Goal: Purchase product/service

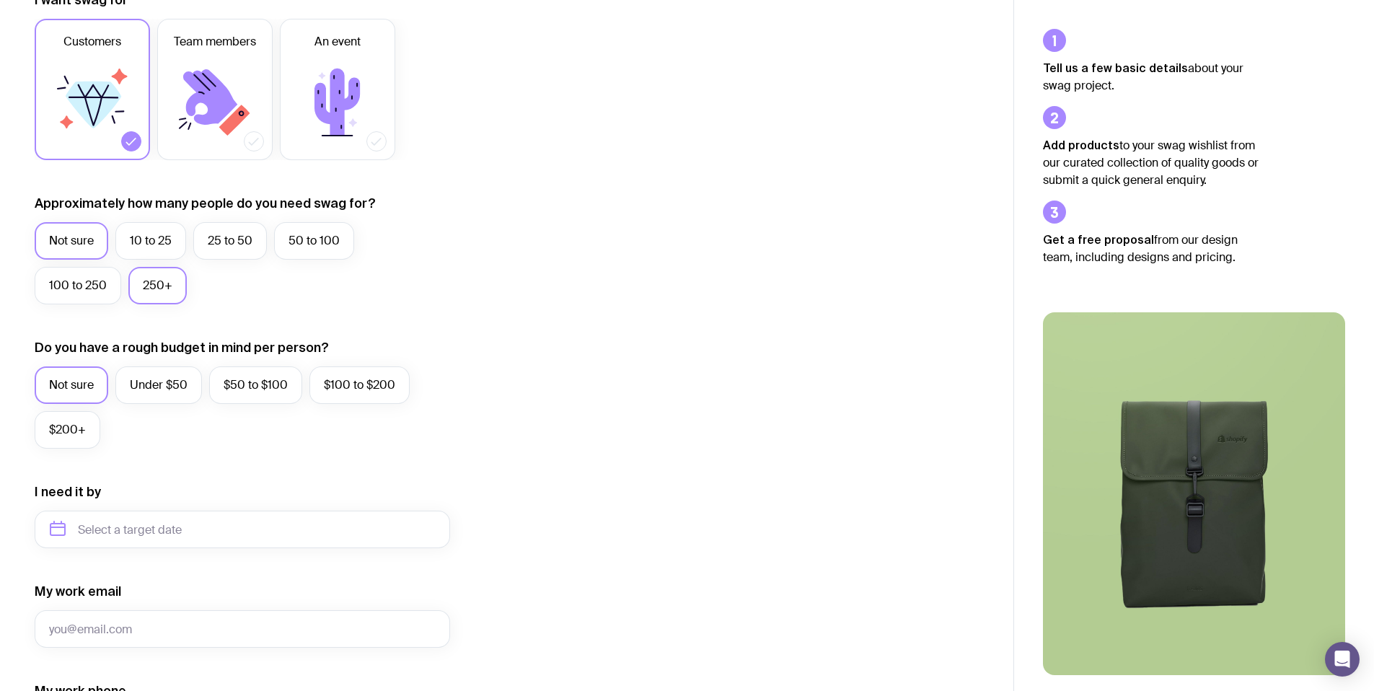
scroll to position [233, 0]
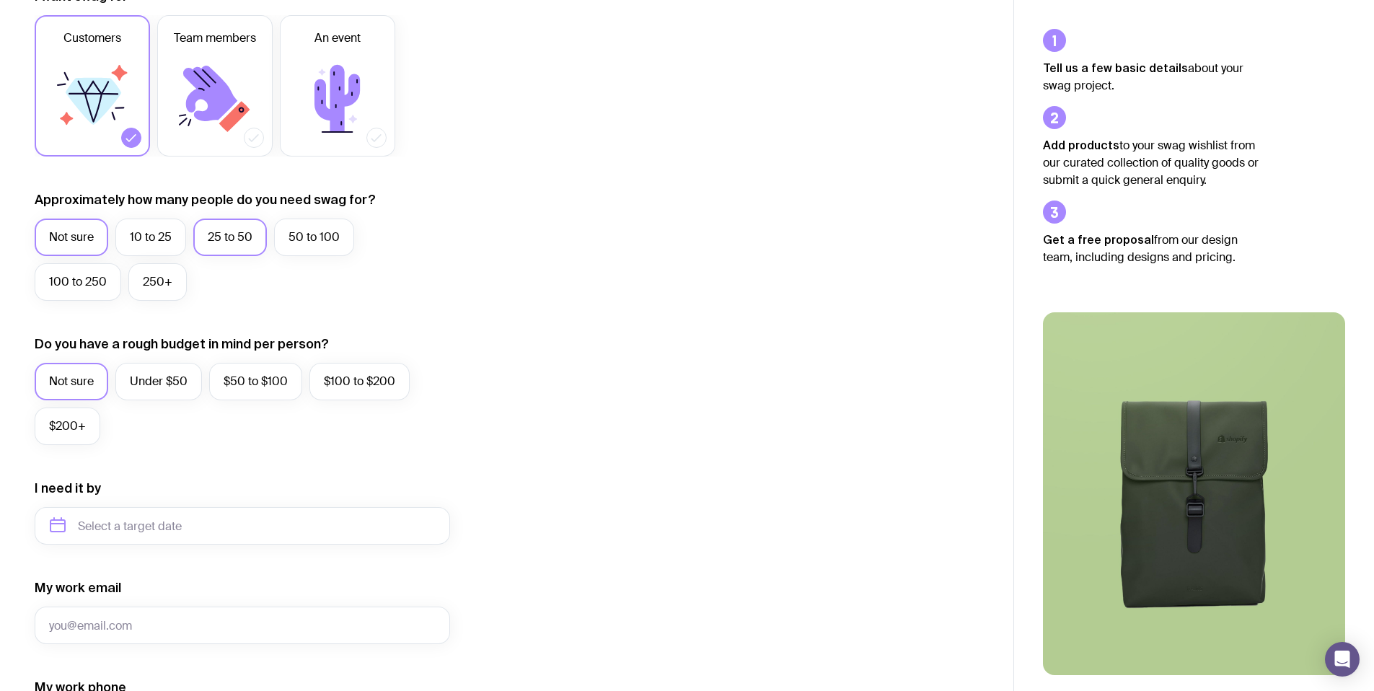
click at [251, 232] on label "25 to 50" at bounding box center [230, 238] width 74 height 38
click at [0, 0] on input "25 to 50" at bounding box center [0, 0] width 0 height 0
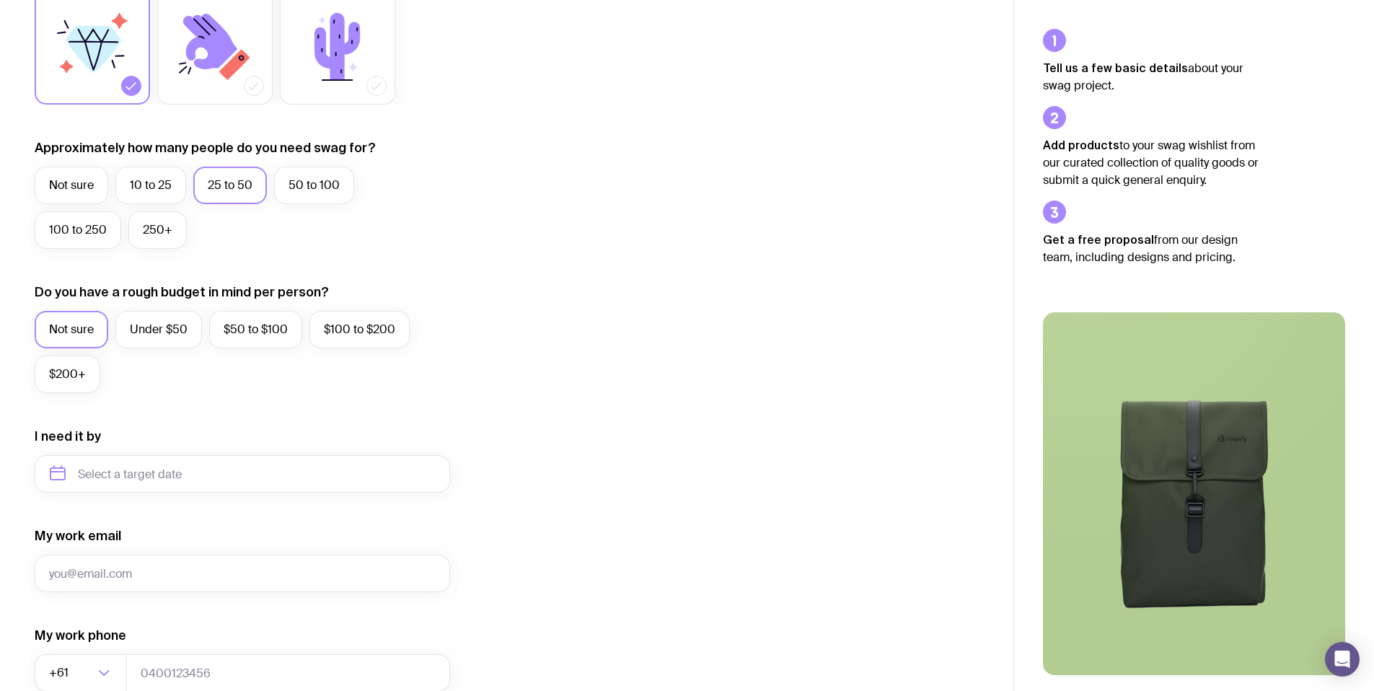
scroll to position [350, 0]
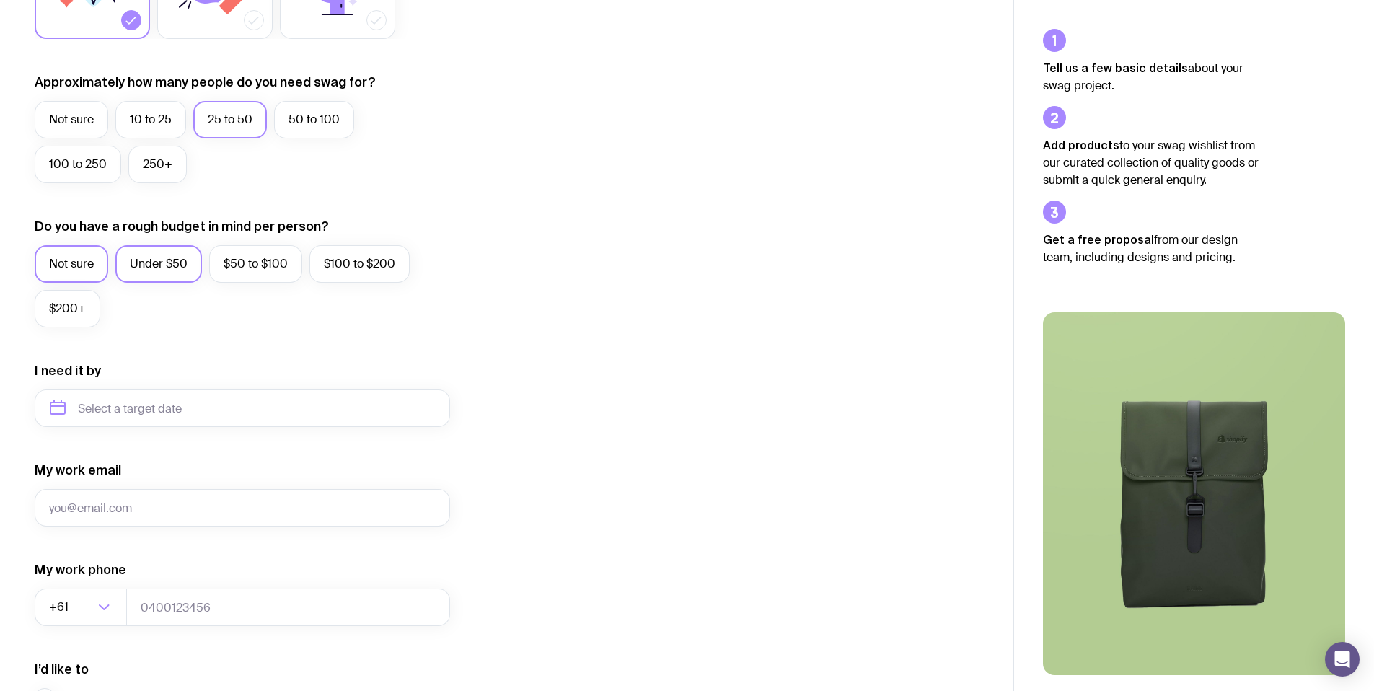
click at [178, 259] on label "Under $50" at bounding box center [158, 264] width 87 height 38
click at [0, 0] on input "Under $50" at bounding box center [0, 0] width 0 height 0
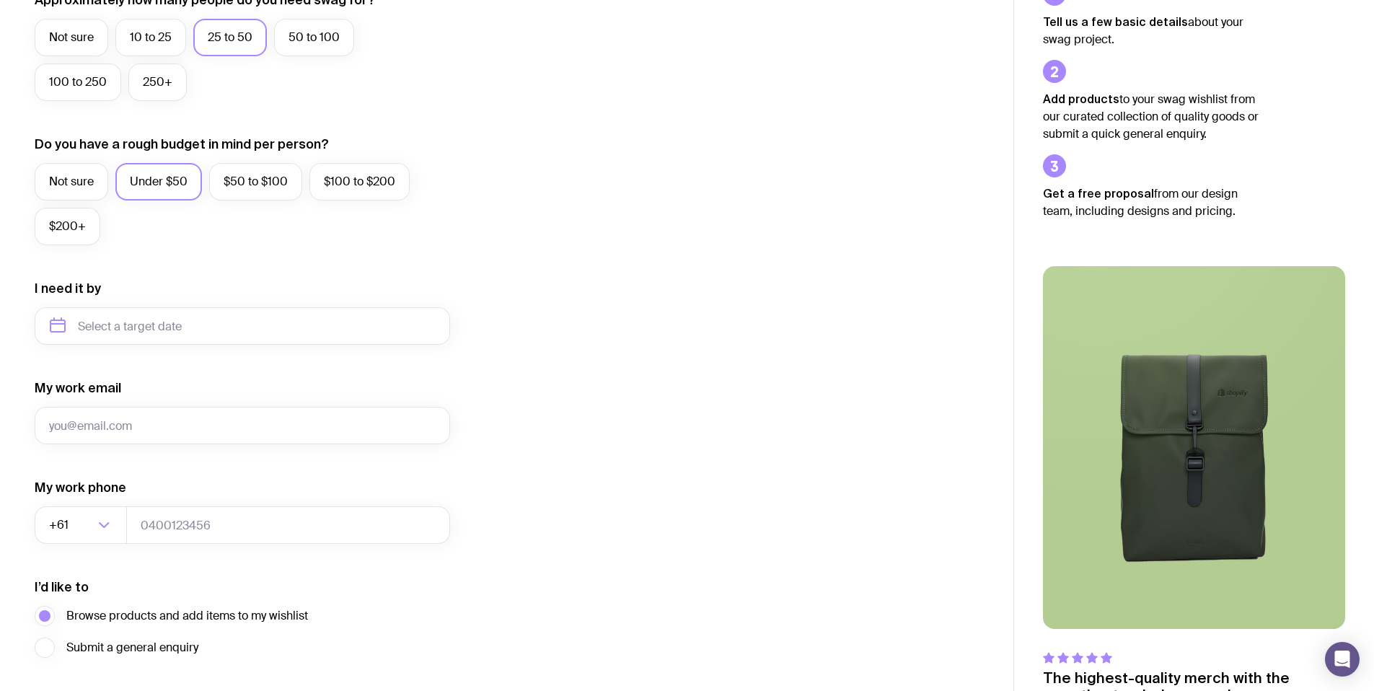
scroll to position [447, 0]
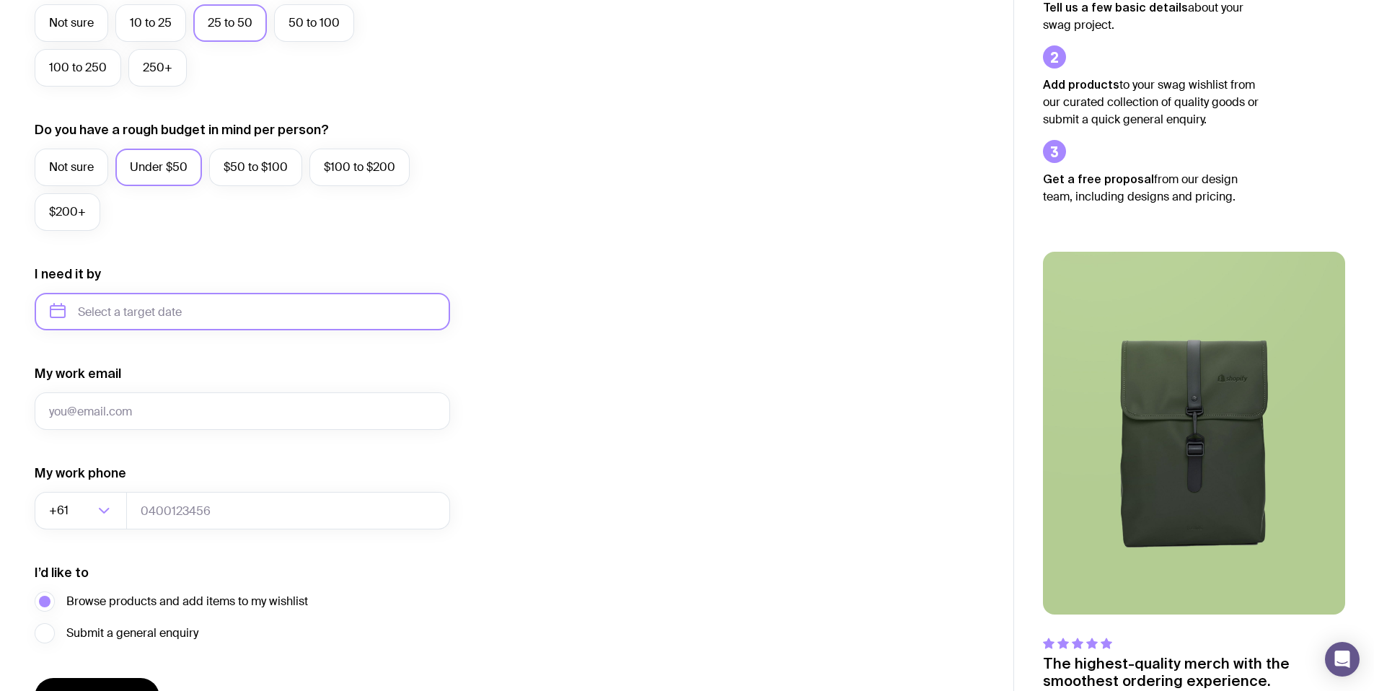
click at [185, 306] on input "text" at bounding box center [242, 312] width 415 height 38
click at [100, 492] on button "Oct" at bounding box center [126, 489] width 53 height 29
type input "[DATE]"
click at [133, 413] on input "My work email" at bounding box center [242, 411] width 415 height 38
type input "[EMAIL_ADDRESS][DOMAIN_NAME]"
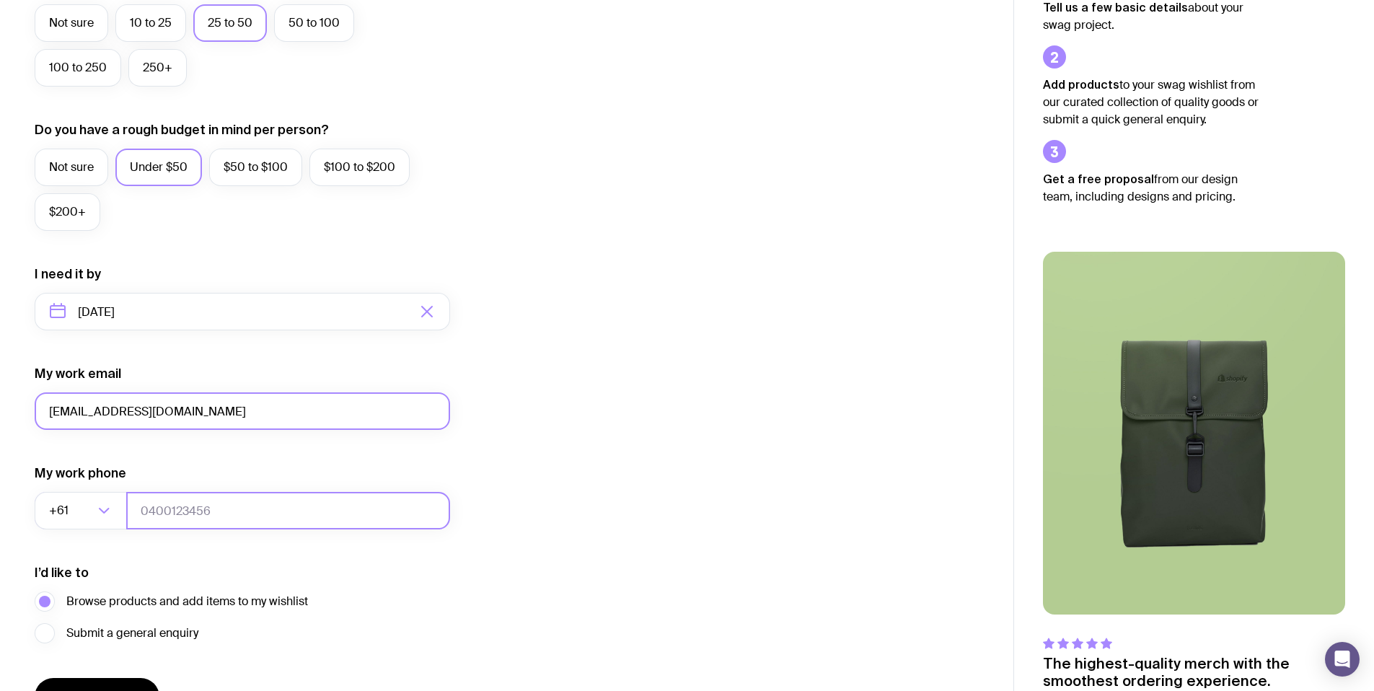
type input "0415493750"
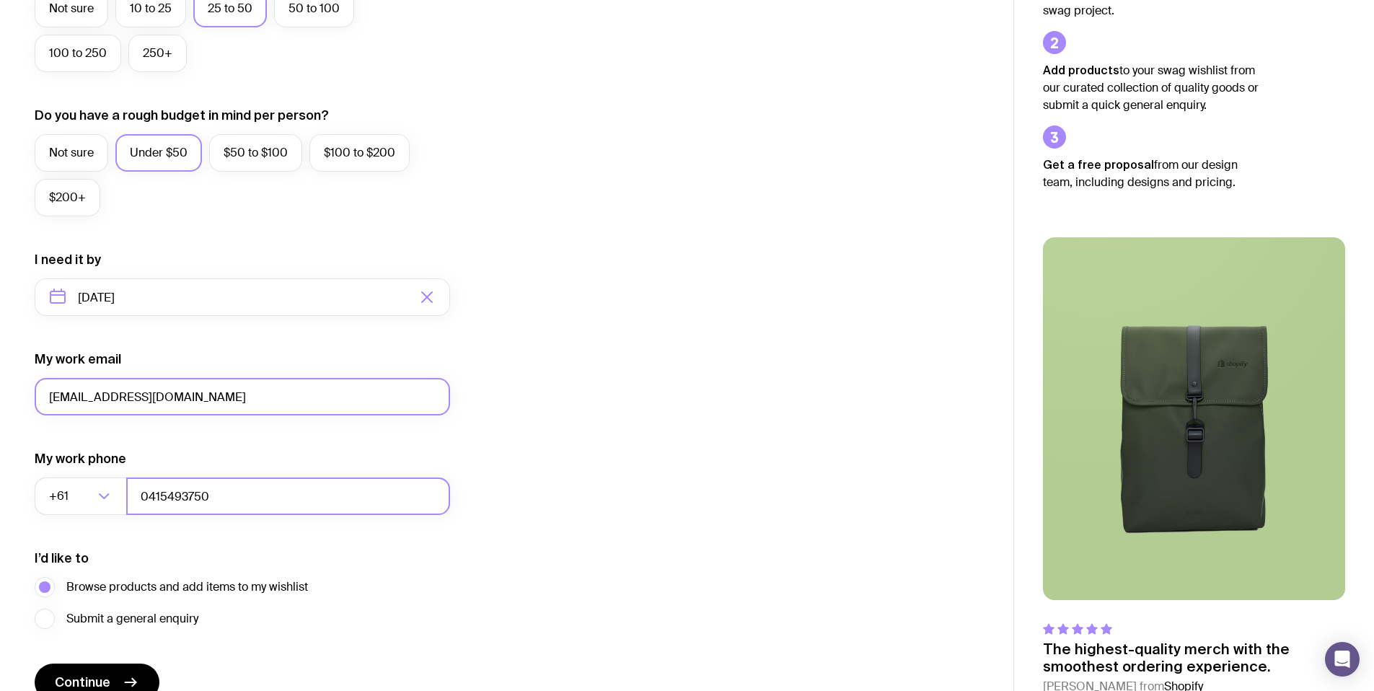
scroll to position [535, 0]
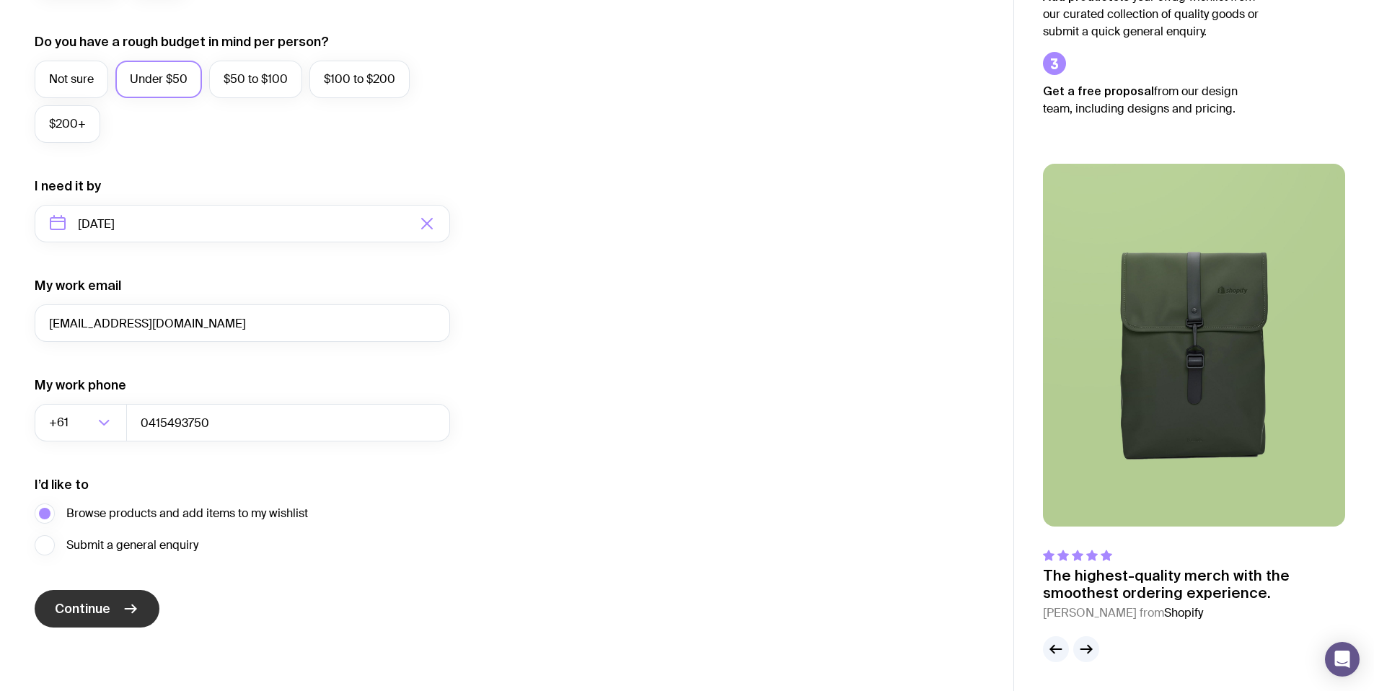
click at [127, 605] on icon "submit" at bounding box center [130, 608] width 17 height 17
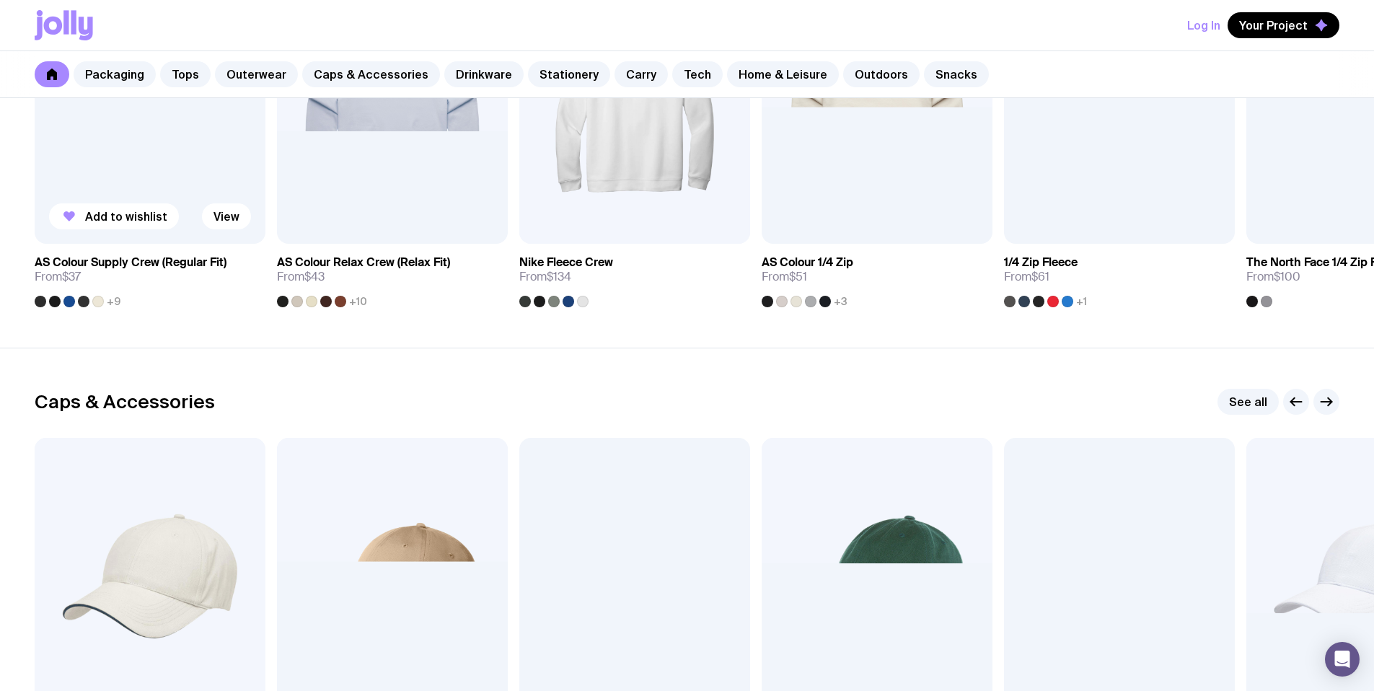
scroll to position [1668, 0]
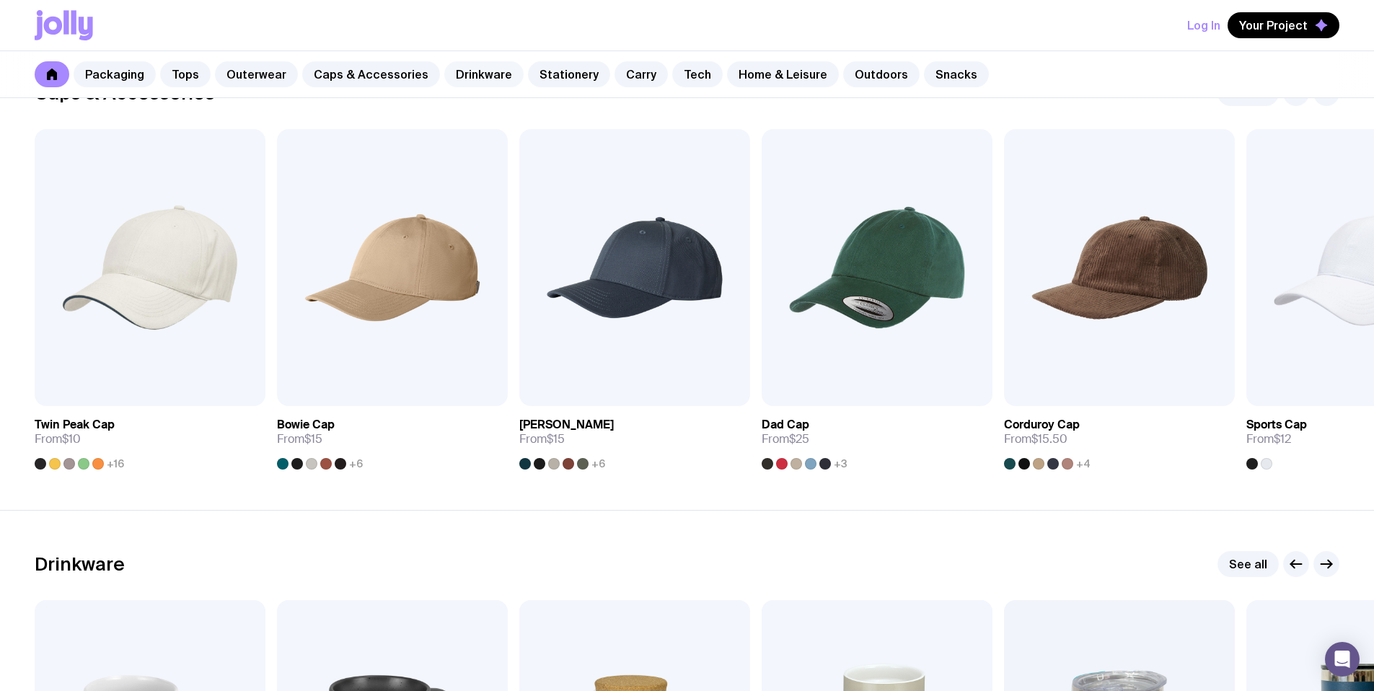
click at [466, 74] on link "Drinkware" at bounding box center [483, 74] width 79 height 26
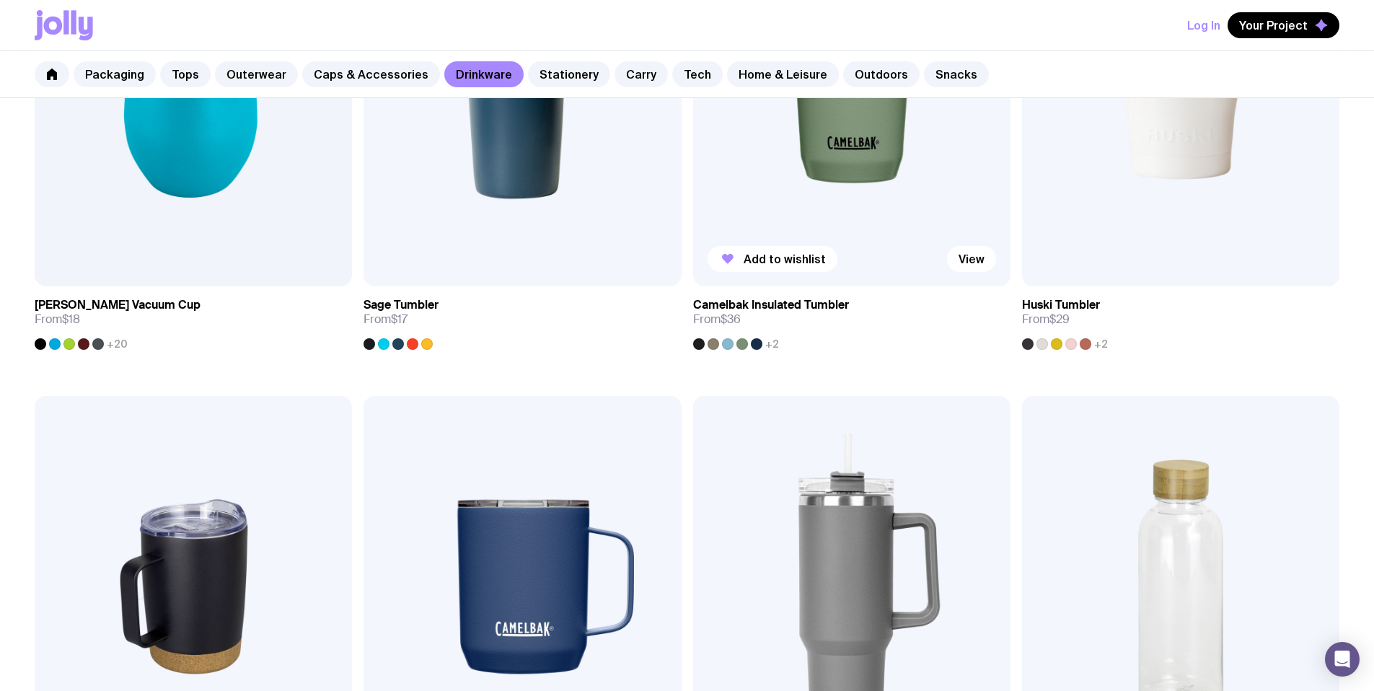
scroll to position [1043, 0]
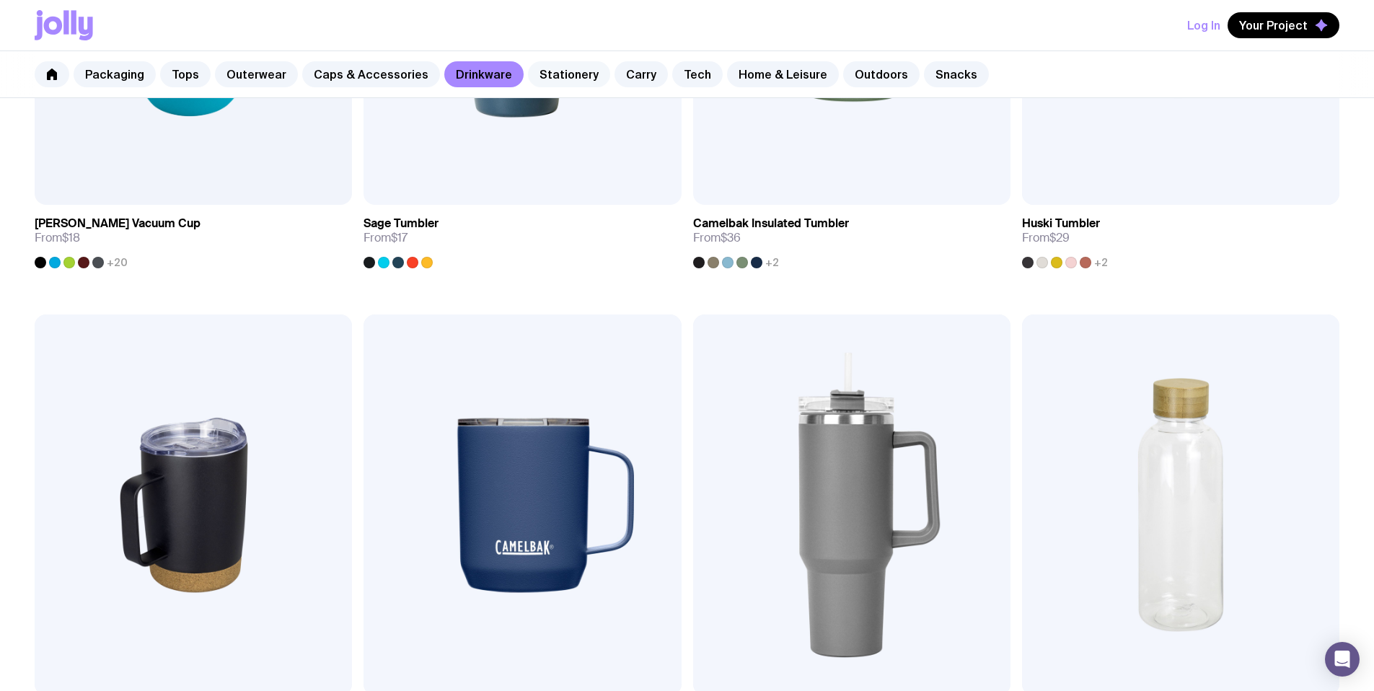
click at [566, 79] on link "Stationery" at bounding box center [569, 74] width 82 height 26
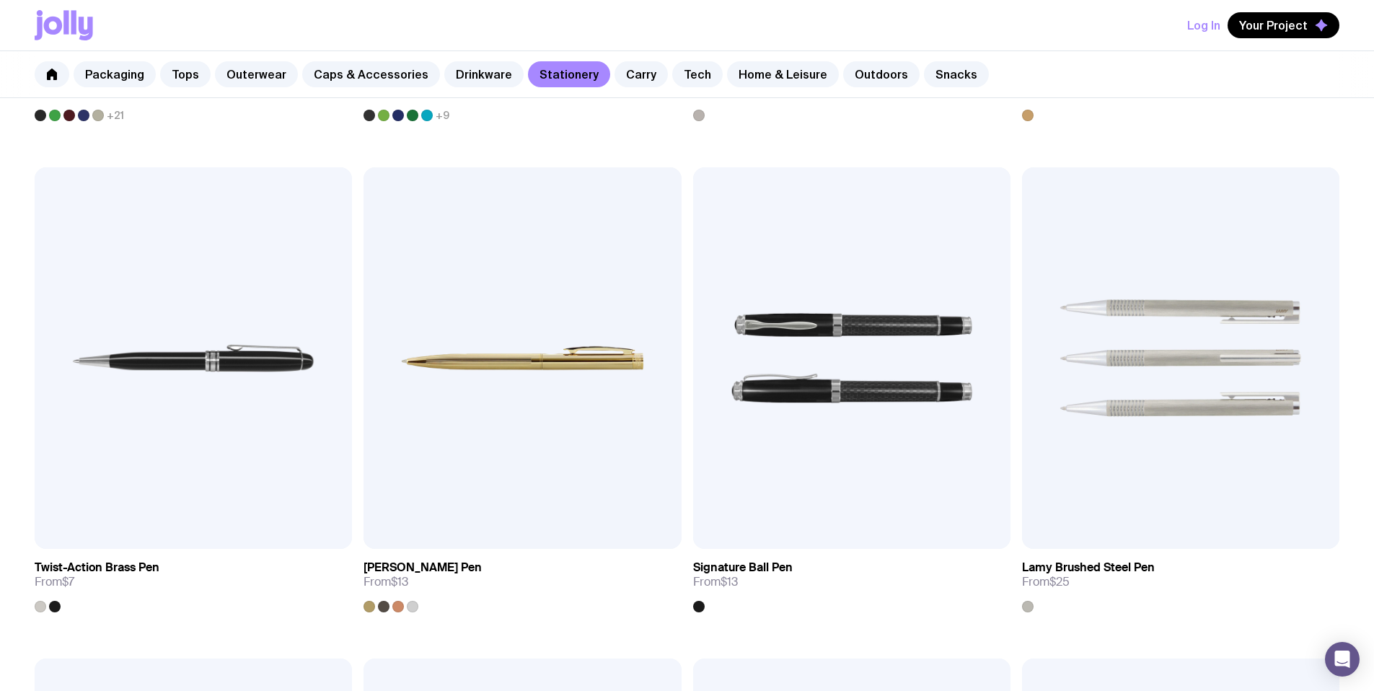
scroll to position [138, 0]
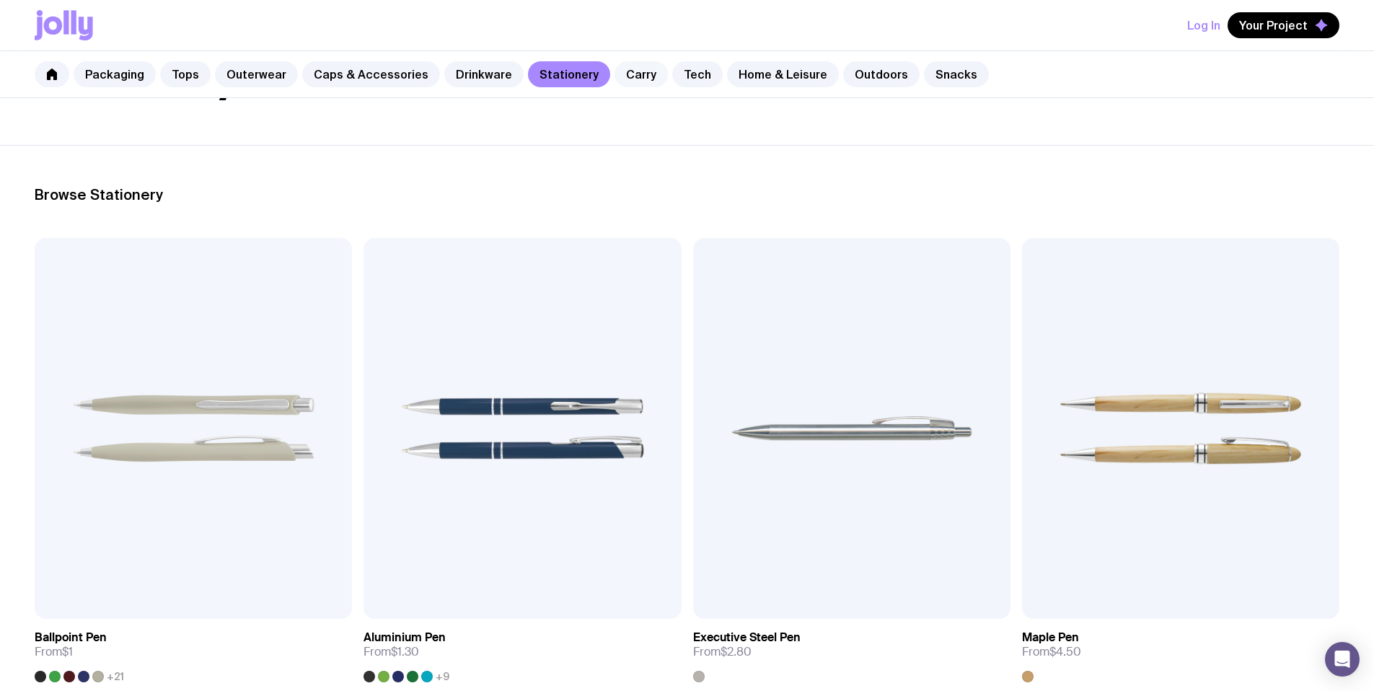
click at [630, 77] on link "Carry" at bounding box center [640, 74] width 53 height 26
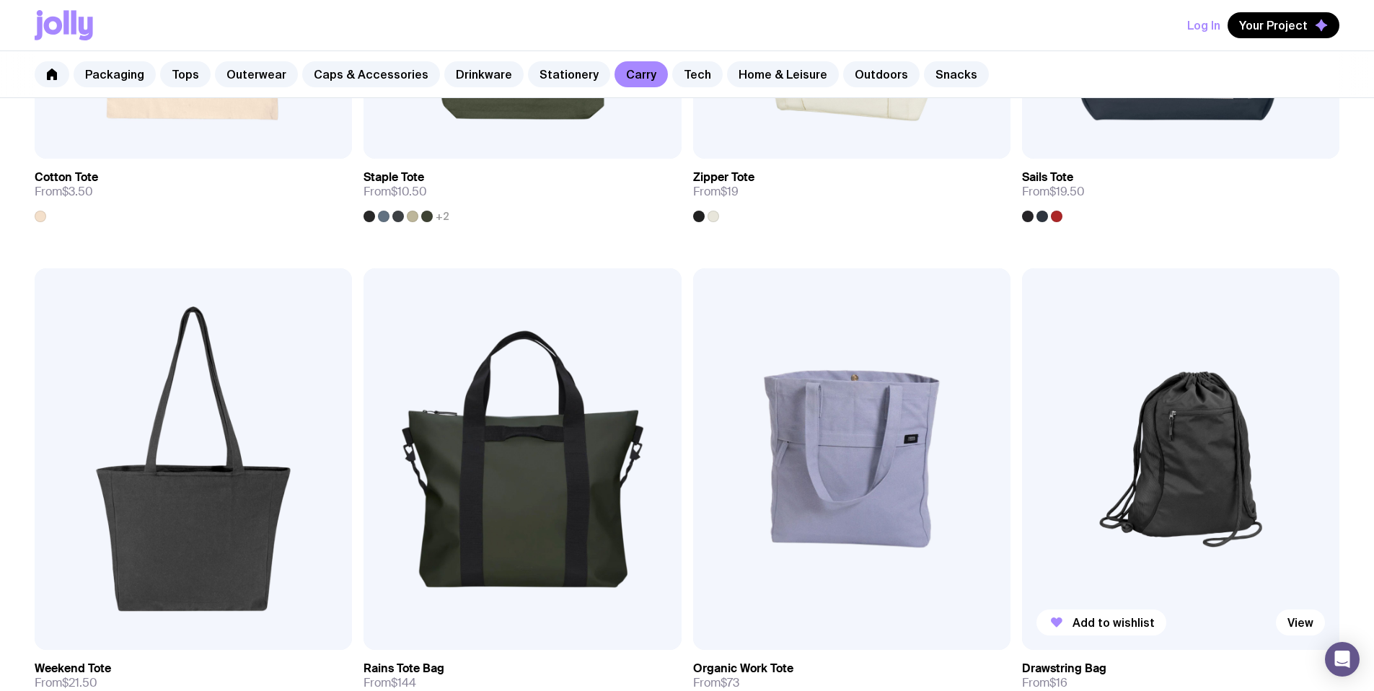
scroll to position [684, 0]
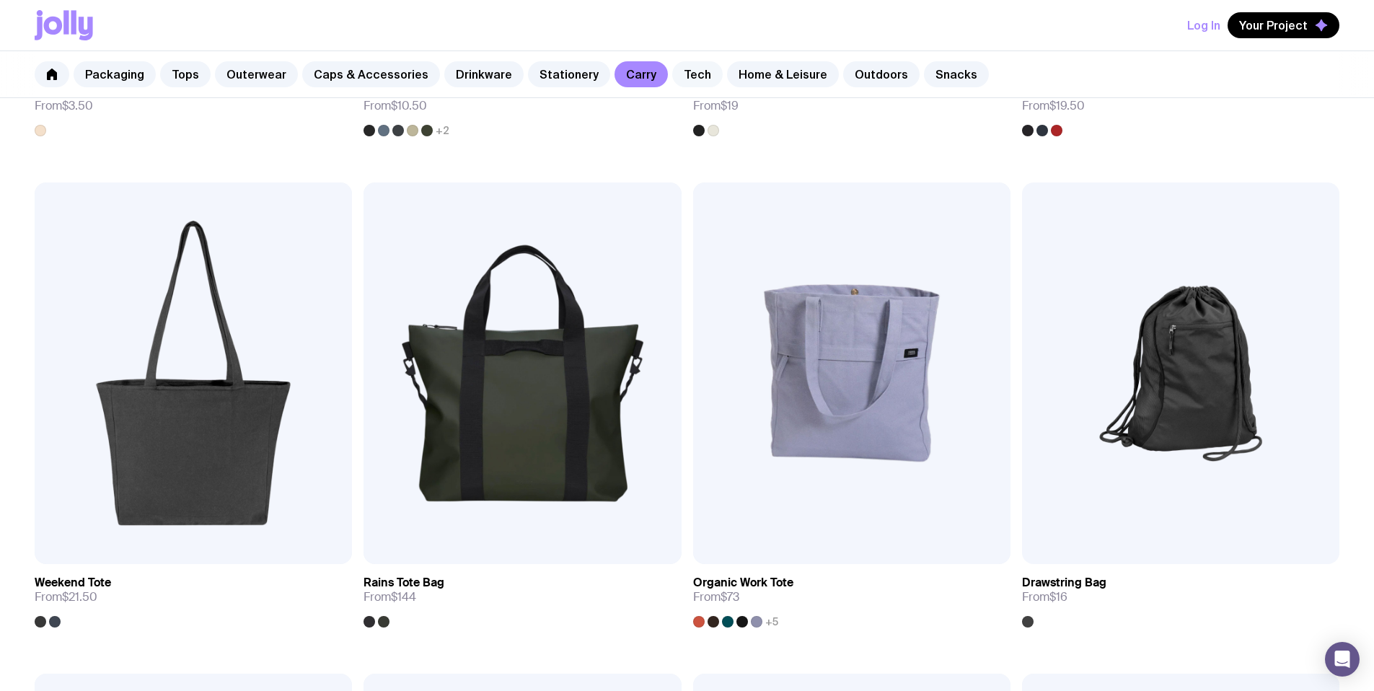
click at [676, 70] on link "Tech" at bounding box center [697, 74] width 50 height 26
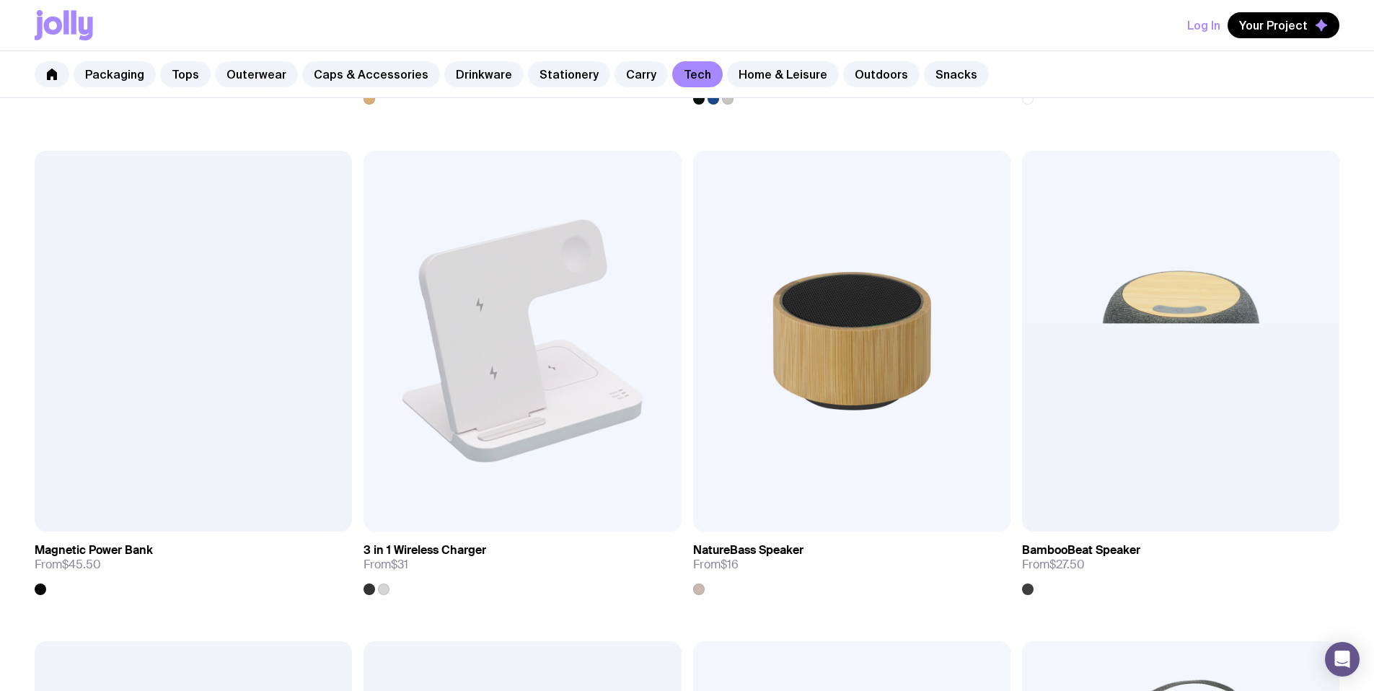
scroll to position [1647, 0]
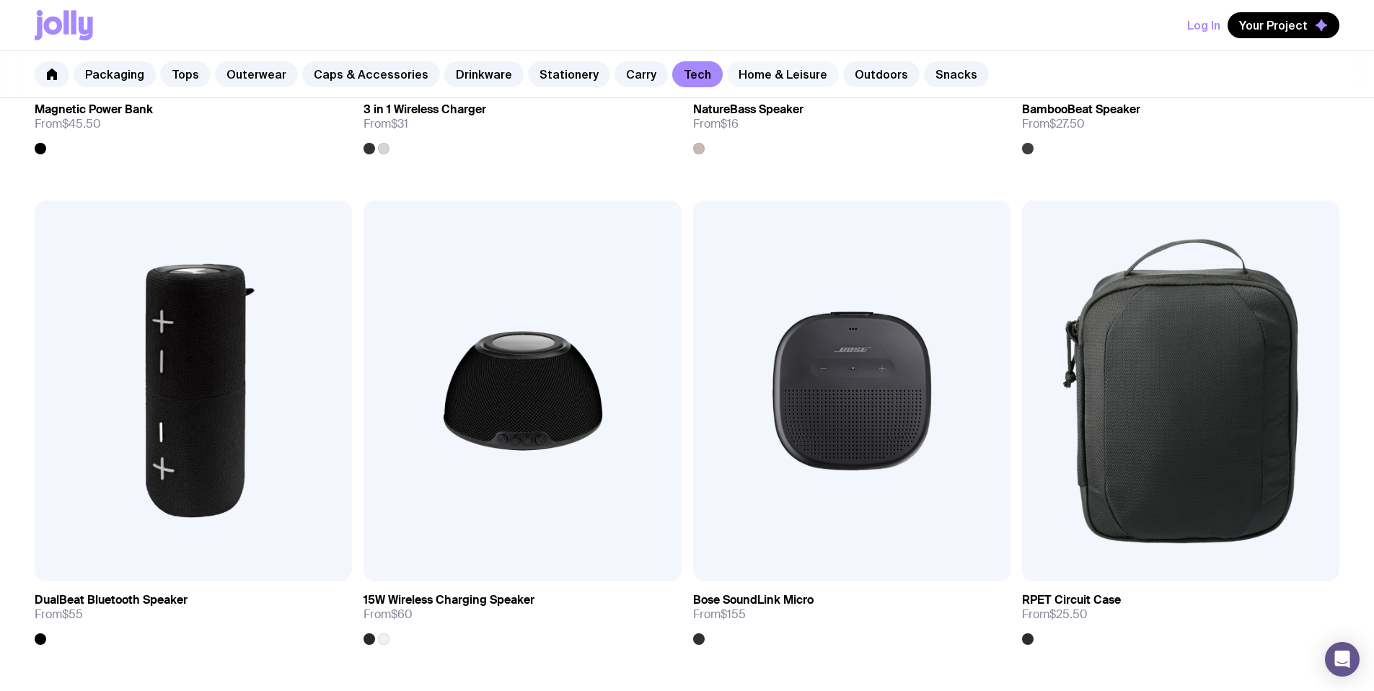
click at [741, 72] on link "Home & Leisure" at bounding box center [783, 74] width 112 height 26
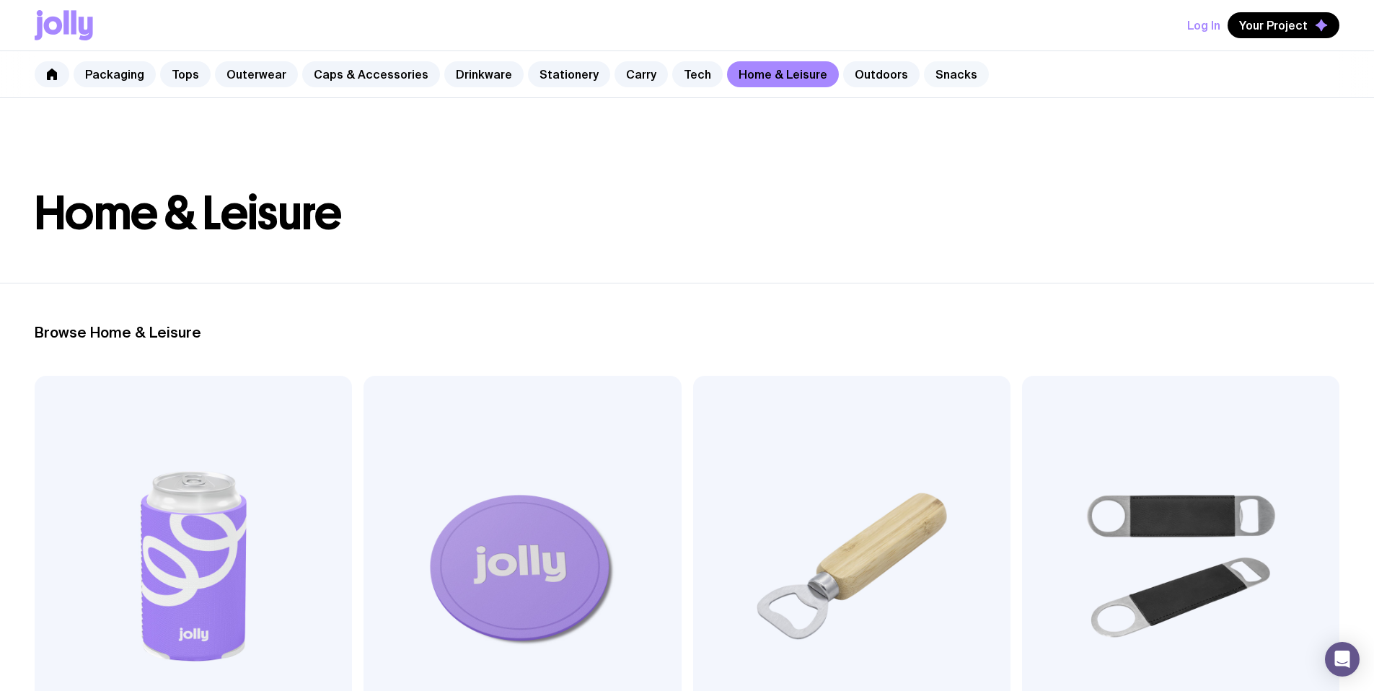
click at [924, 71] on link "Snacks" at bounding box center [956, 74] width 65 height 26
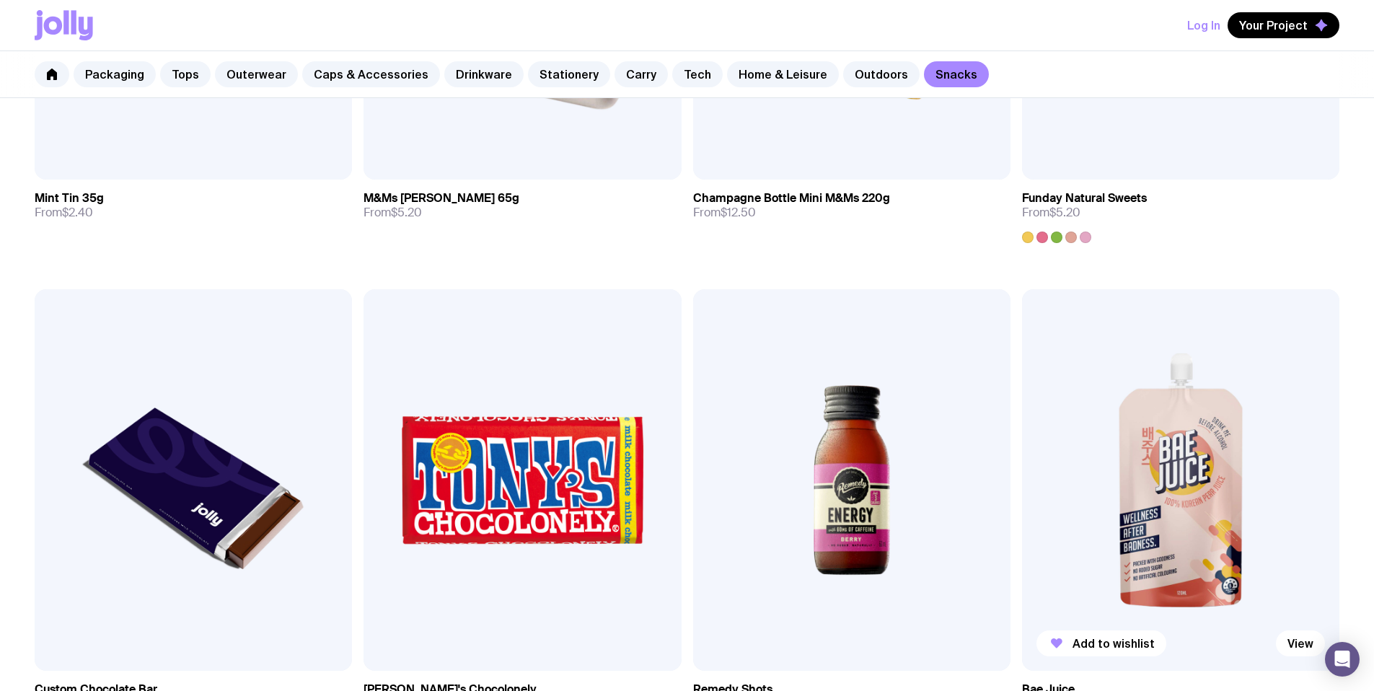
scroll to position [605, 0]
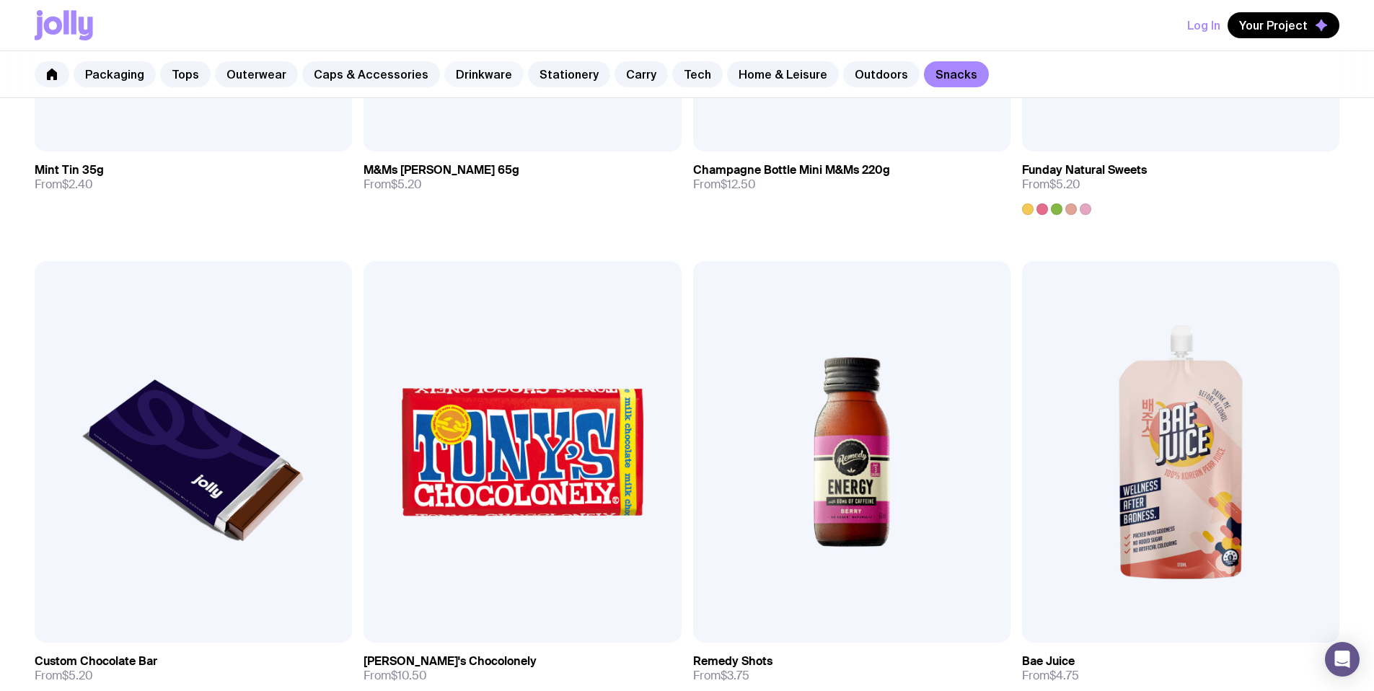
click at [462, 79] on link "Drinkware" at bounding box center [483, 74] width 79 height 26
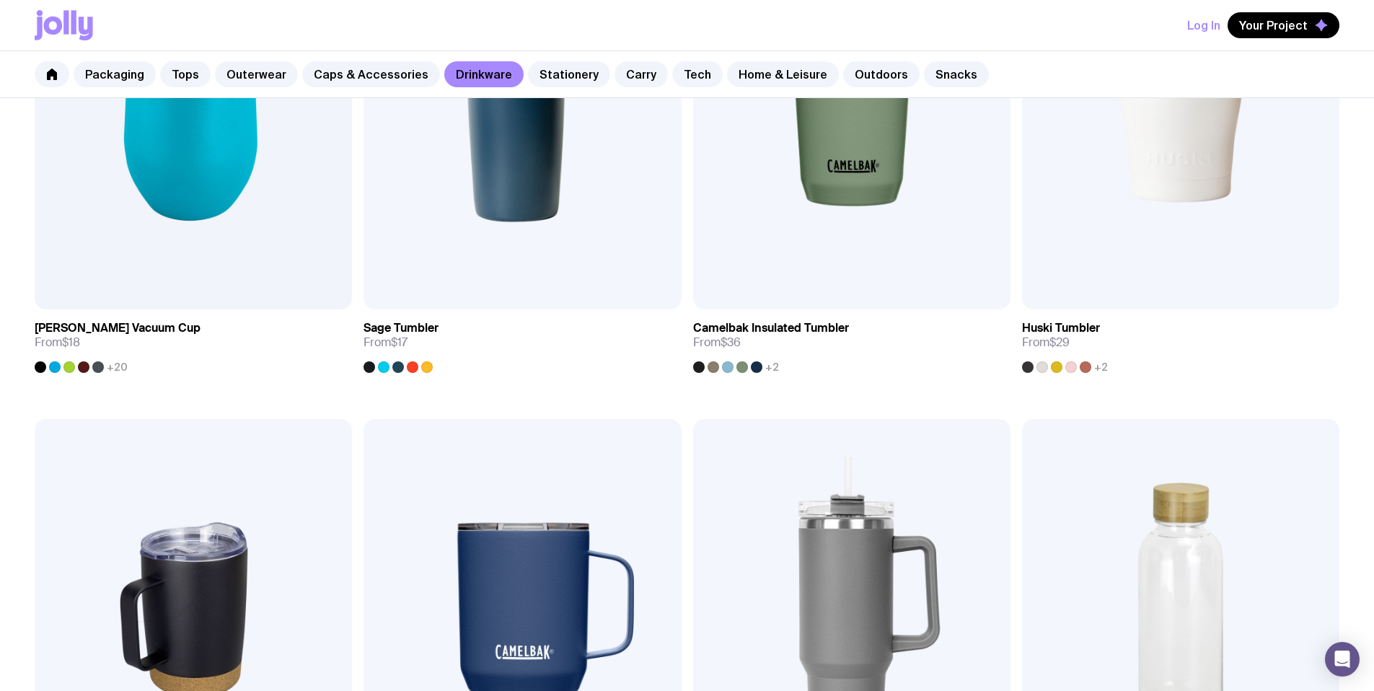
scroll to position [401, 0]
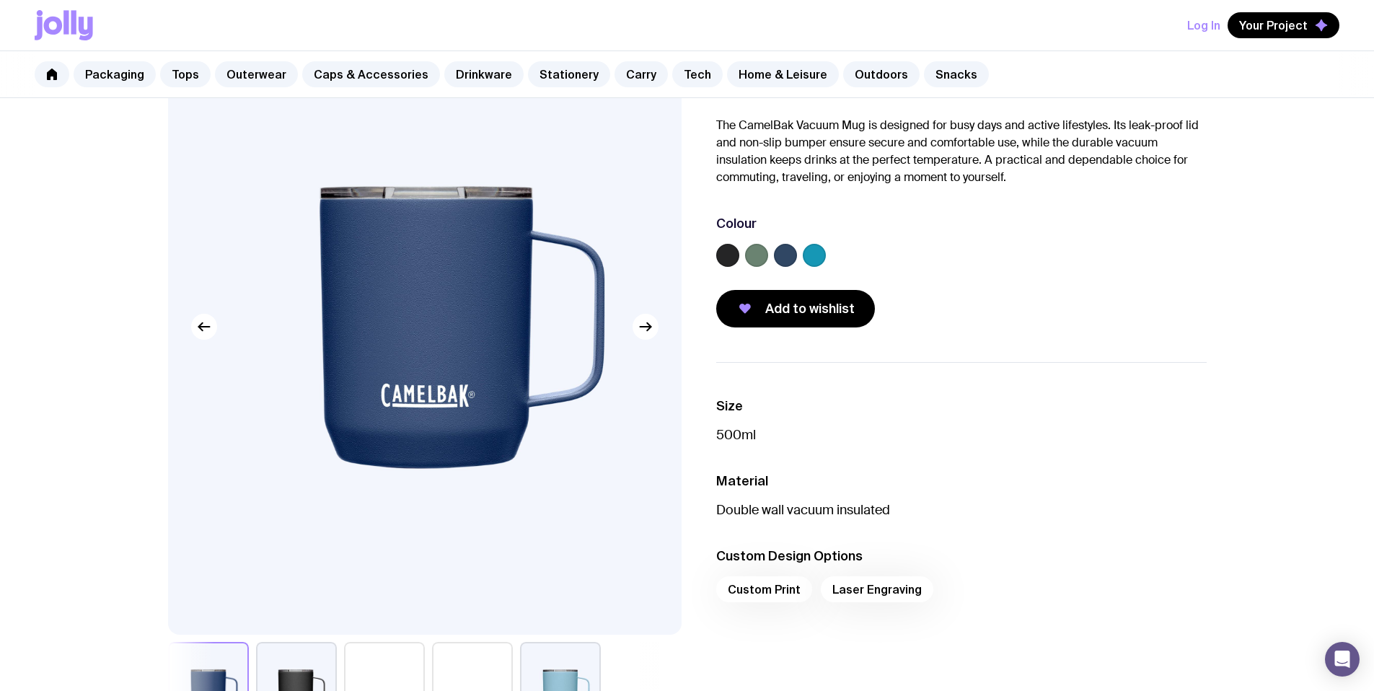
scroll to position [107, 0]
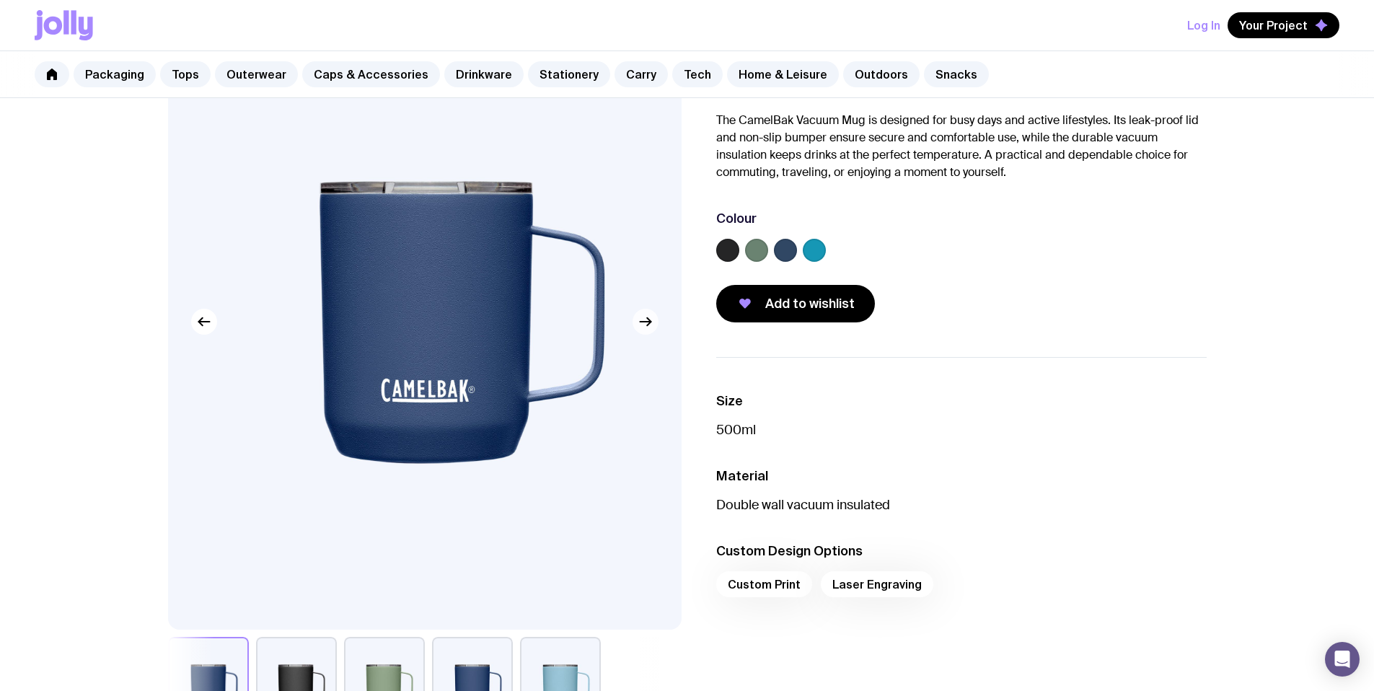
click at [637, 321] on icon "button" at bounding box center [645, 321] width 17 height 17
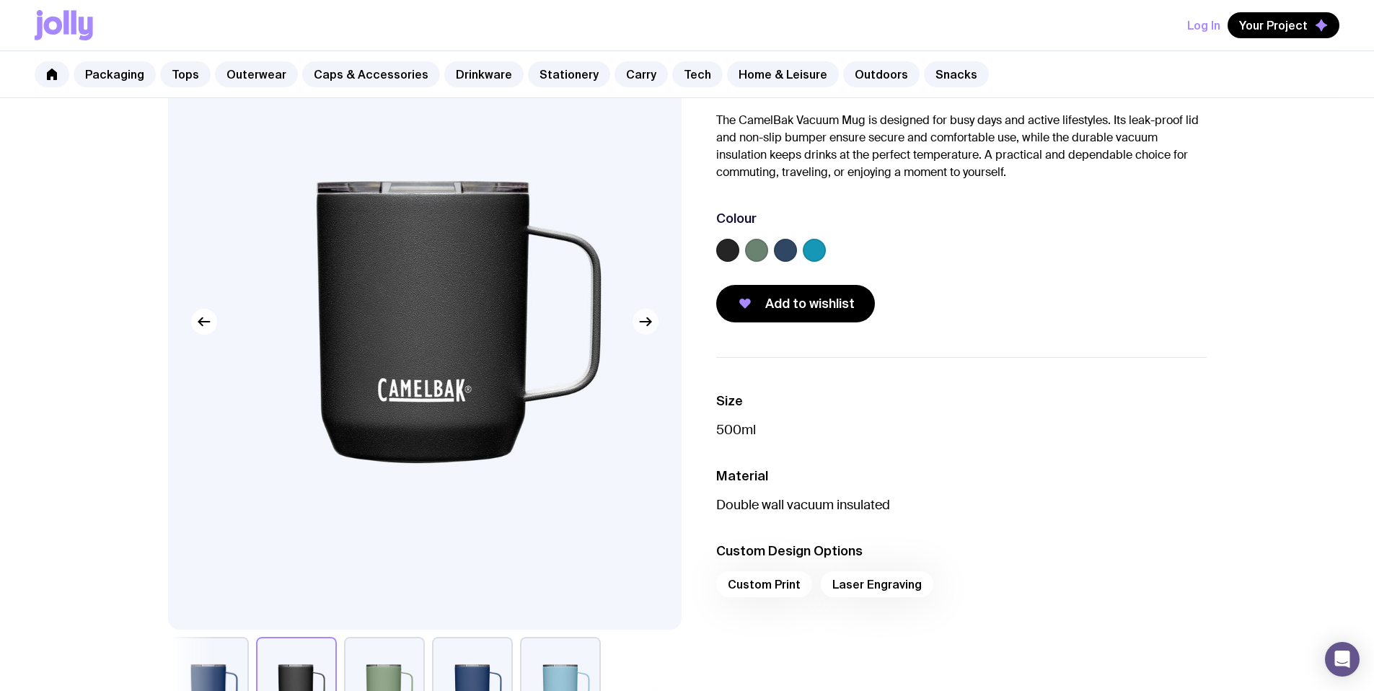
click at [642, 322] on icon "button" at bounding box center [645, 322] width 11 height 0
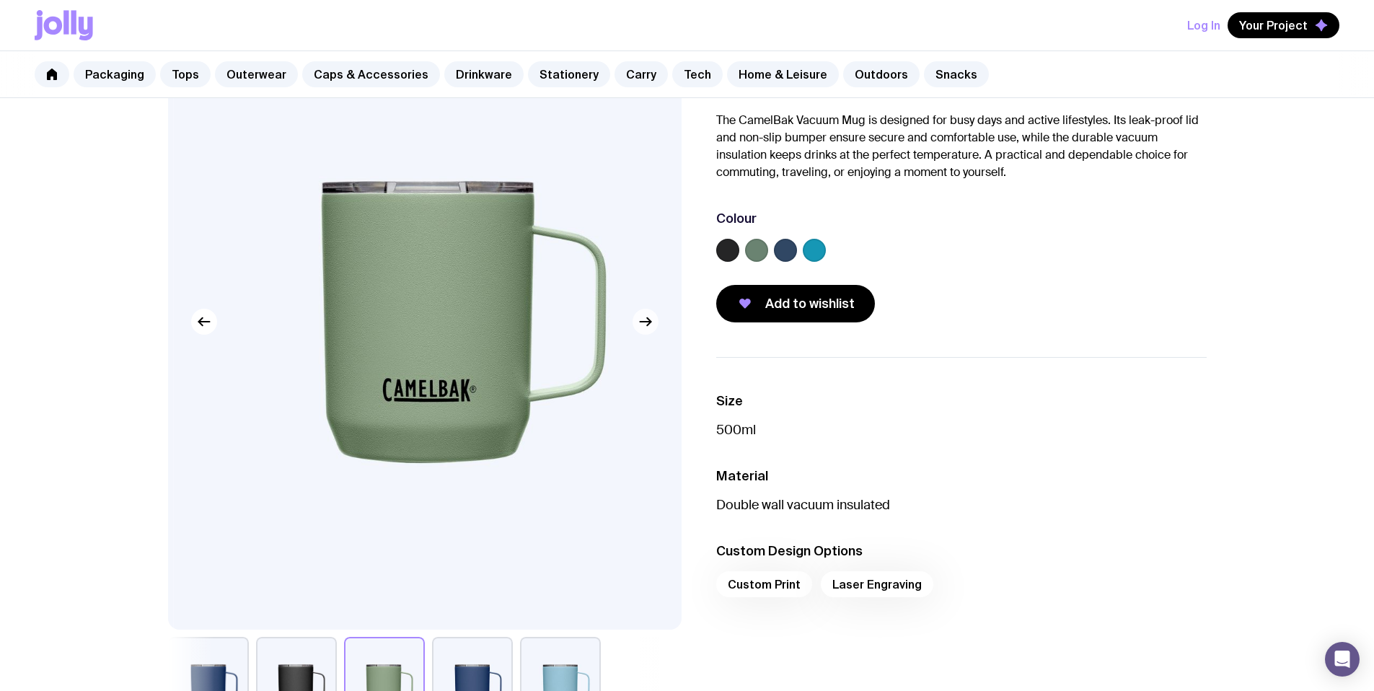
click at [642, 322] on icon "button" at bounding box center [645, 322] width 11 height 0
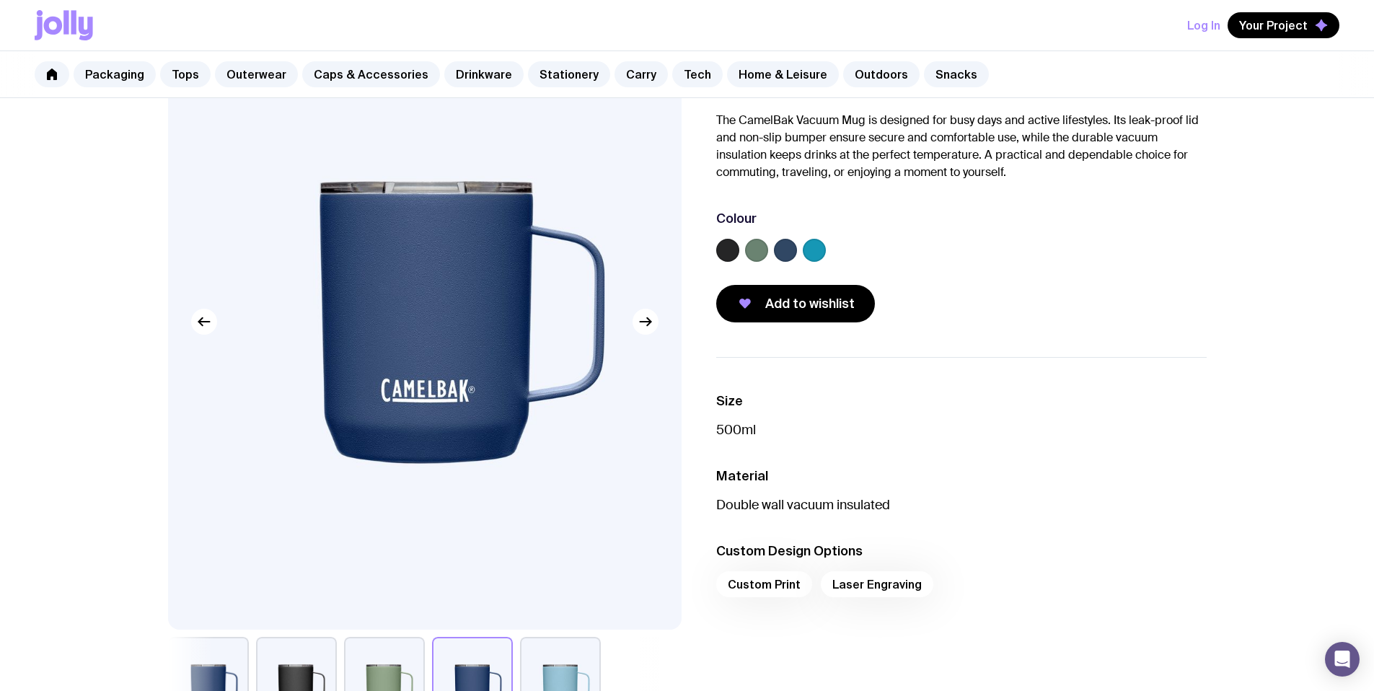
click at [767, 589] on div "Custom Print Laser Engraving" at bounding box center [961, 588] width 490 height 35
click at [873, 588] on div "Custom Print Laser Engraving" at bounding box center [961, 588] width 490 height 35
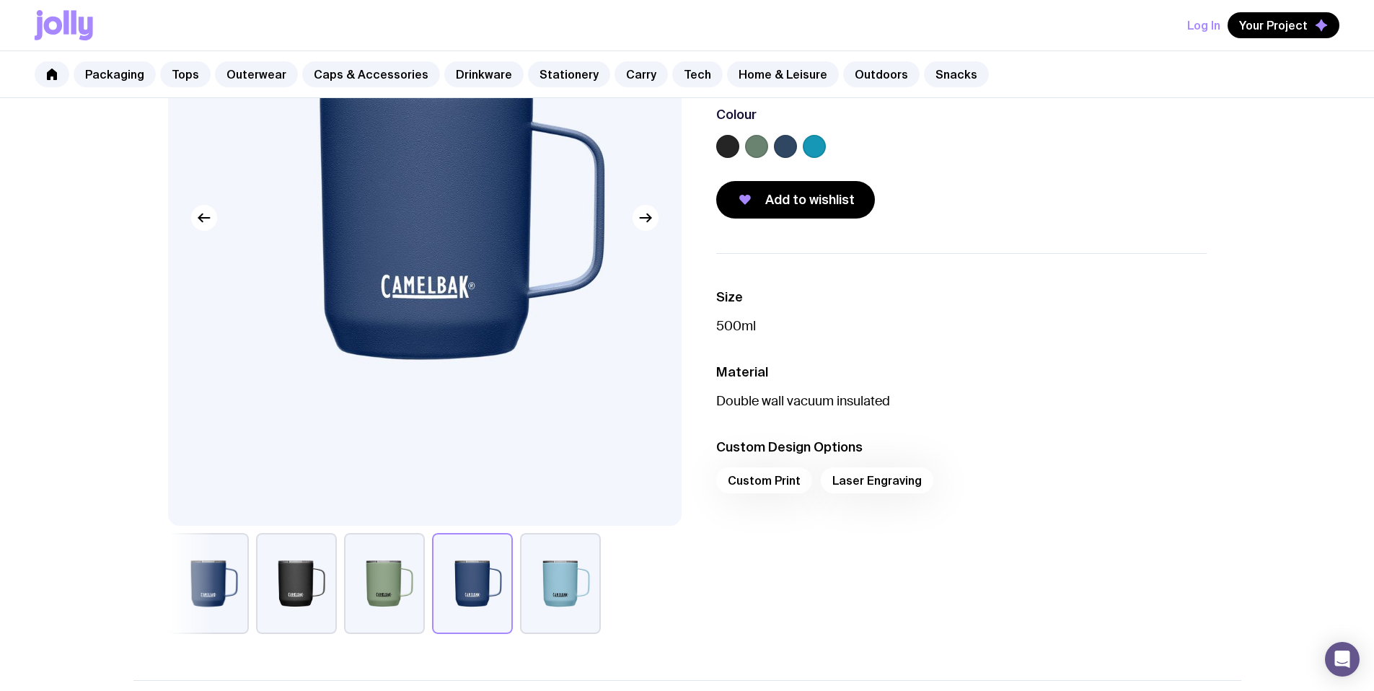
scroll to position [544, 0]
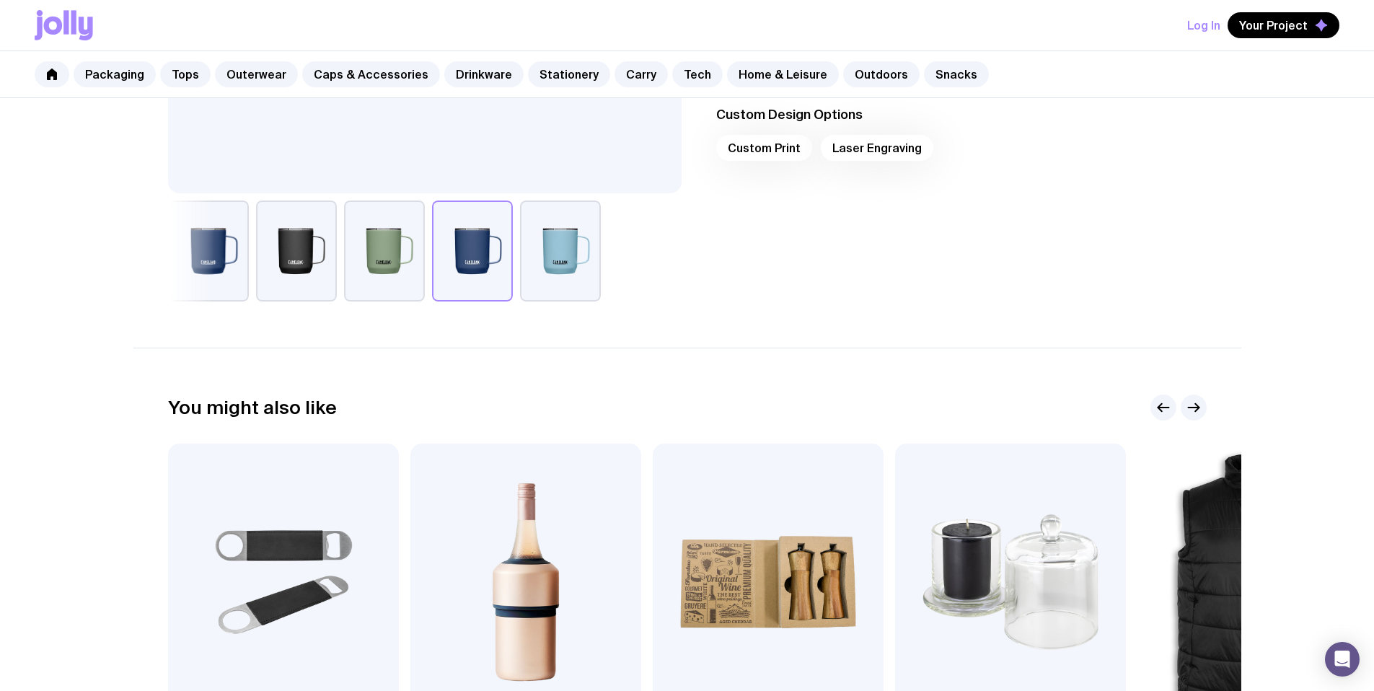
click at [549, 270] on button "button" at bounding box center [560, 250] width 81 height 101
